Goal: Information Seeking & Learning: Learn about a topic

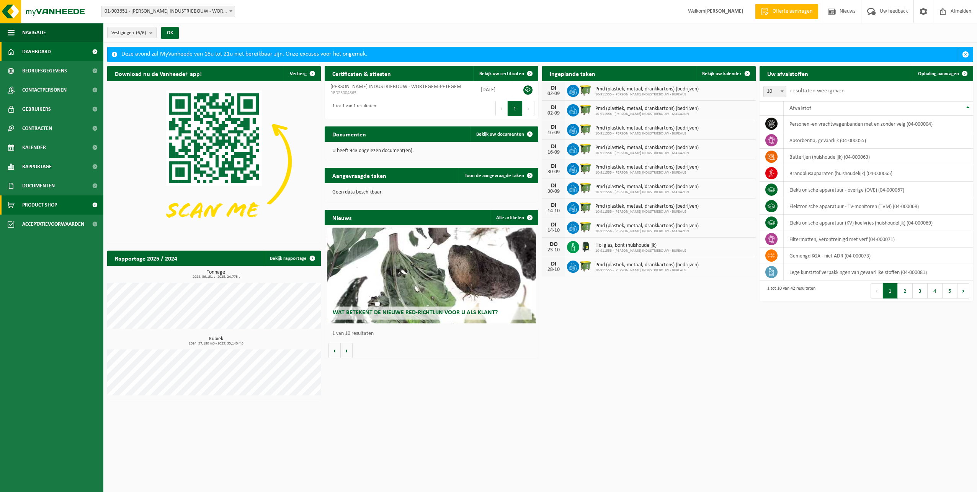
click at [47, 204] on span "Product Shop" at bounding box center [39, 204] width 35 height 19
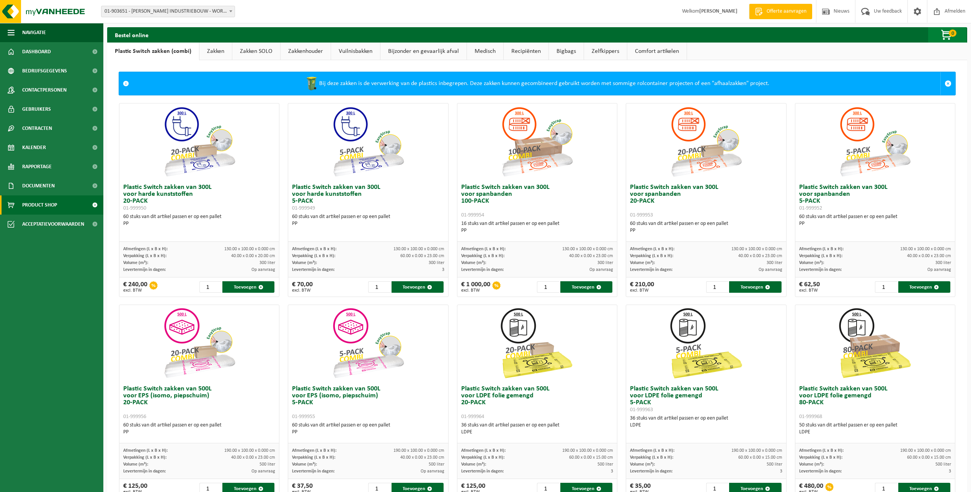
click at [944, 36] on span "button" at bounding box center [947, 35] width 38 height 15
click at [714, 34] on div "Bestel online 0 Uw winkelmandje is momenteel leeg." at bounding box center [537, 34] width 860 height 15
click at [716, 48] on ul "Plastic Switch zakken (combi) Zakken Zakken SOLO Zakkenhouder Vuilnisbakken Bij…" at bounding box center [537, 51] width 860 height 18
click at [649, 118] on div at bounding box center [706, 141] width 160 height 77
click at [570, 54] on link "Bigbags" at bounding box center [566, 51] width 35 height 18
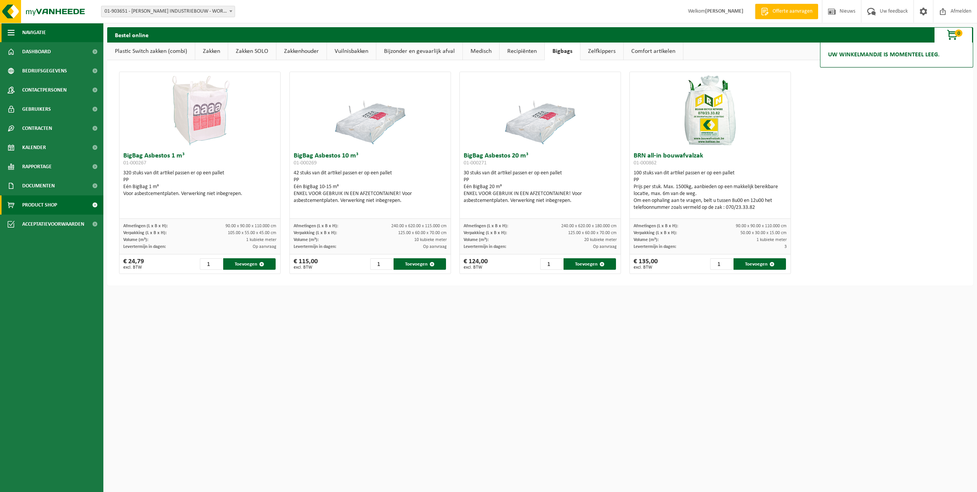
click at [8, 36] on span "button" at bounding box center [11, 32] width 7 height 19
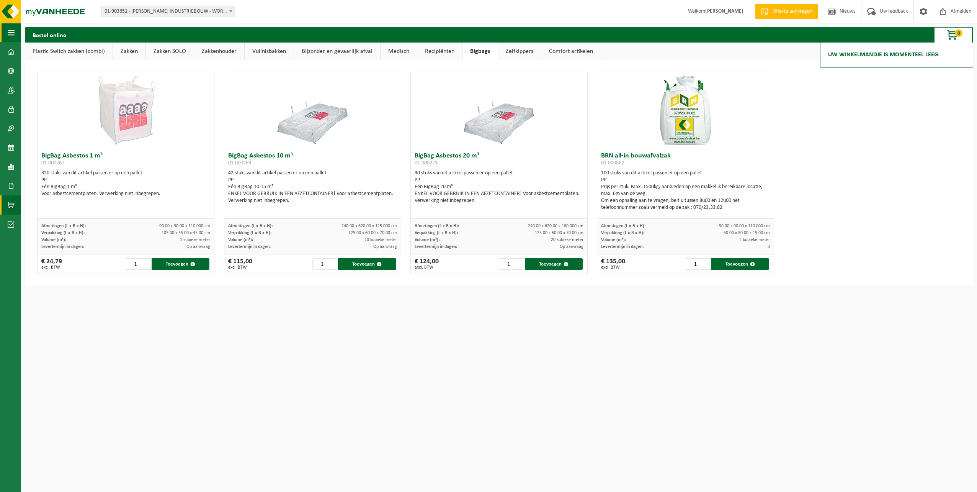
click at [8, 36] on span "button" at bounding box center [11, 32] width 7 height 19
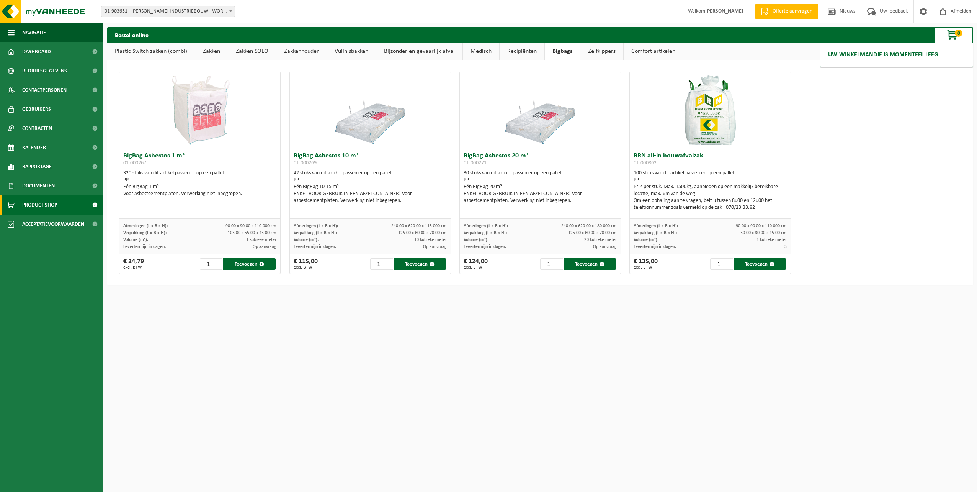
click at [93, 204] on span at bounding box center [94, 204] width 17 height 19
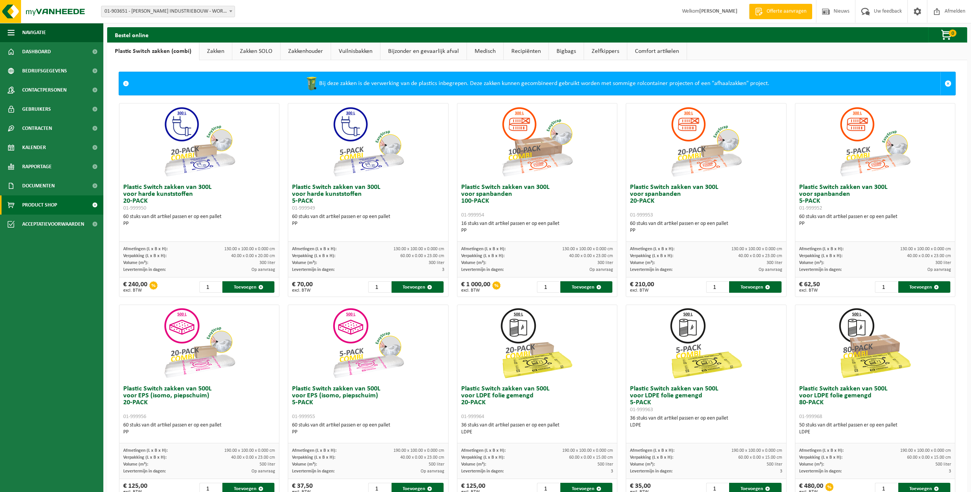
click at [361, 52] on link "Vuilnisbakken" at bounding box center [355, 51] width 49 height 18
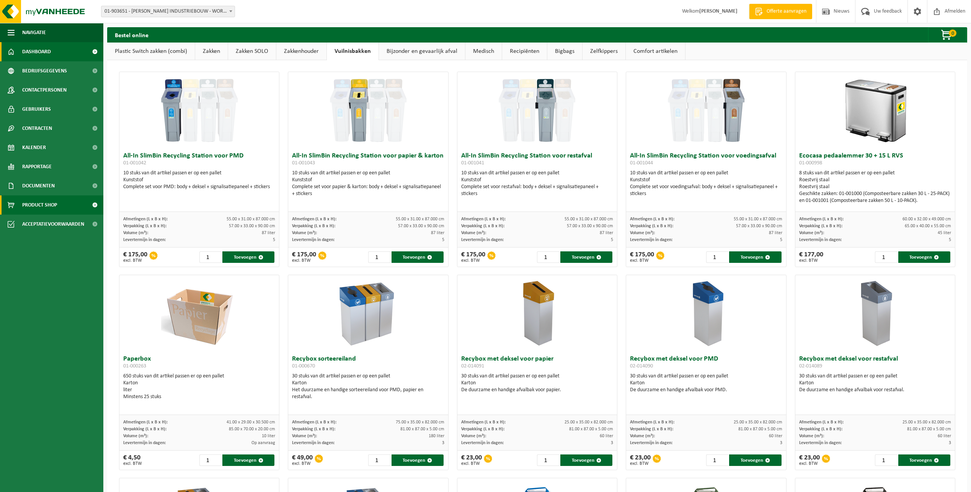
click at [95, 51] on span at bounding box center [94, 51] width 17 height 19
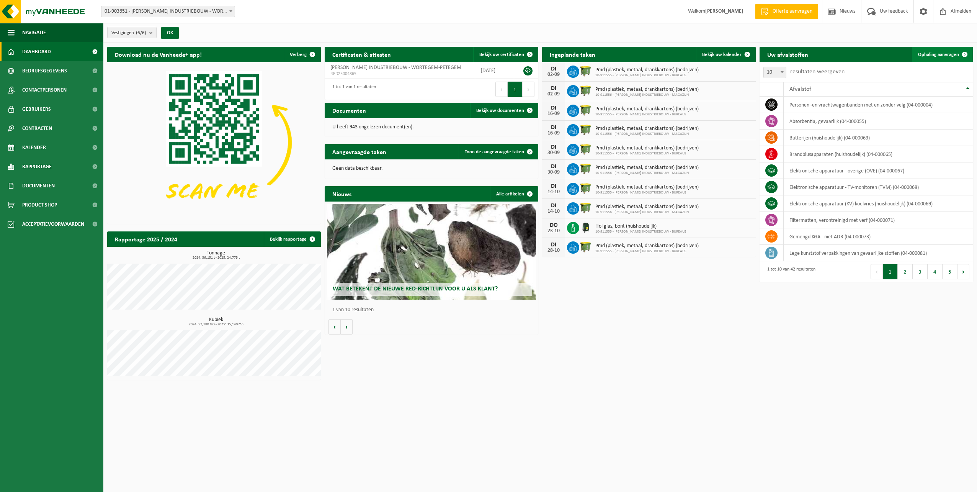
click at [967, 53] on span at bounding box center [964, 54] width 15 height 15
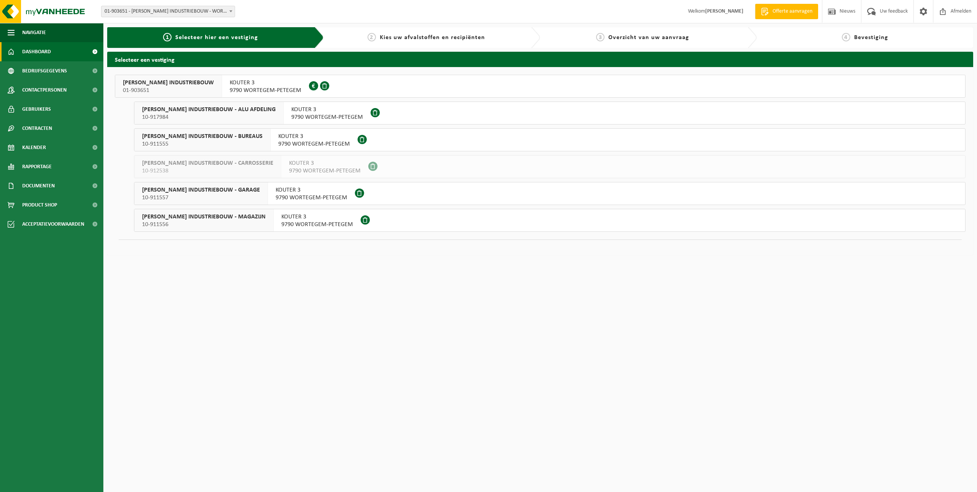
click at [93, 52] on span at bounding box center [94, 51] width 17 height 19
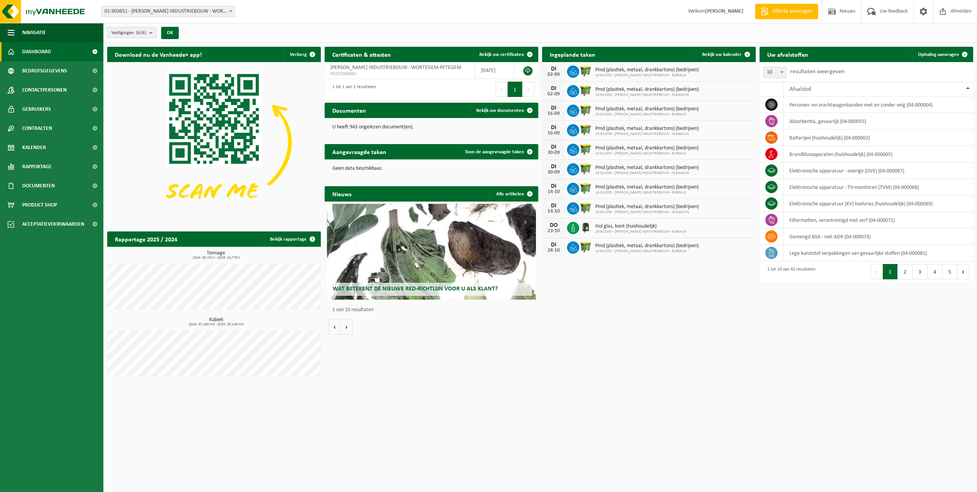
click at [58, 51] on link "Dashboard" at bounding box center [51, 51] width 103 height 19
click at [469, 274] on div "Wat betekent de nieuwe RED-richtlijn voor u als klant?" at bounding box center [431, 252] width 209 height 96
